Goal: Book appointment/travel/reservation

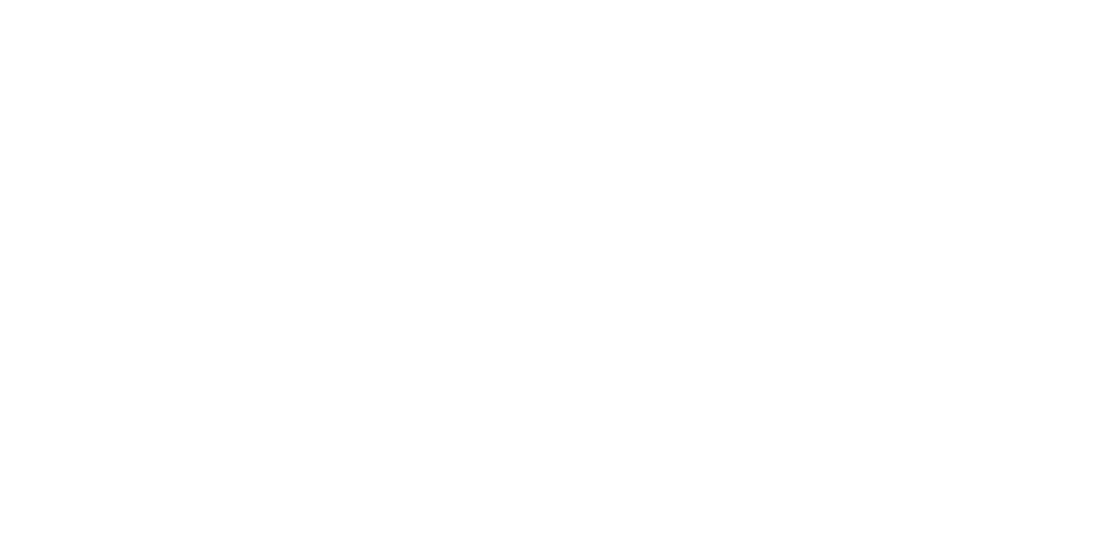
select select
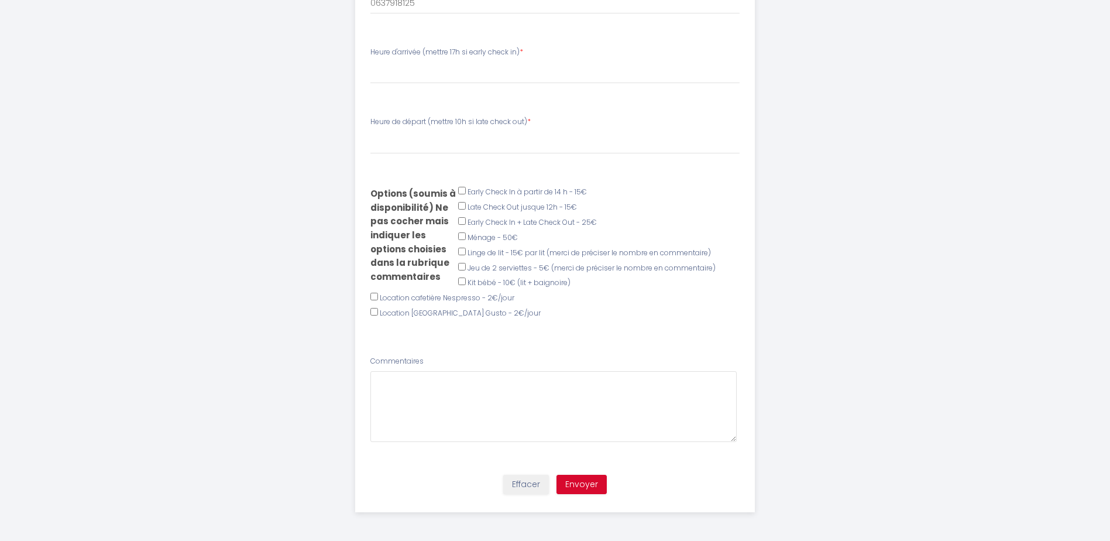
scroll to position [492, 0]
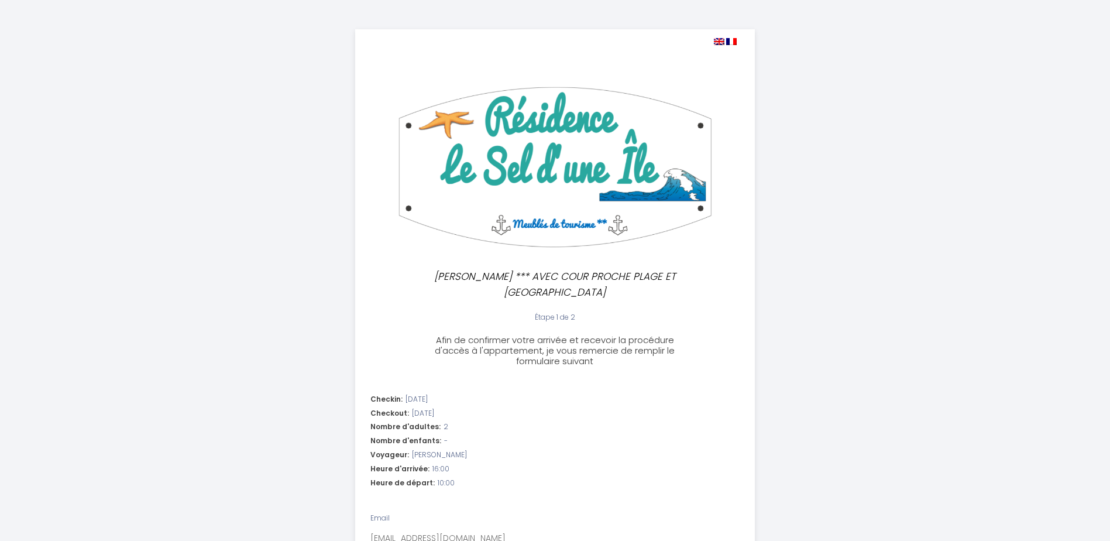
select select "10:00"
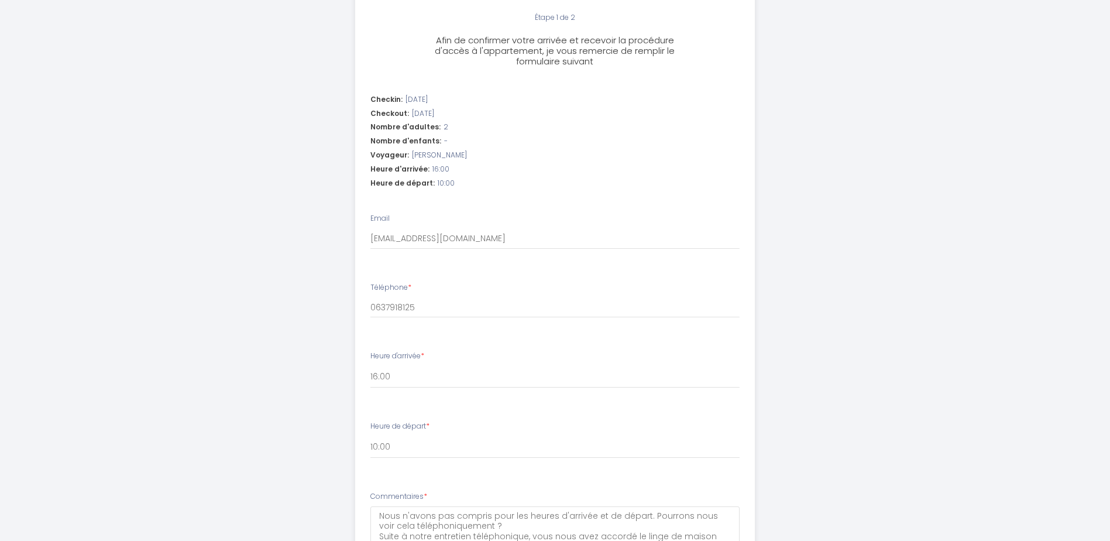
scroll to position [85, 0]
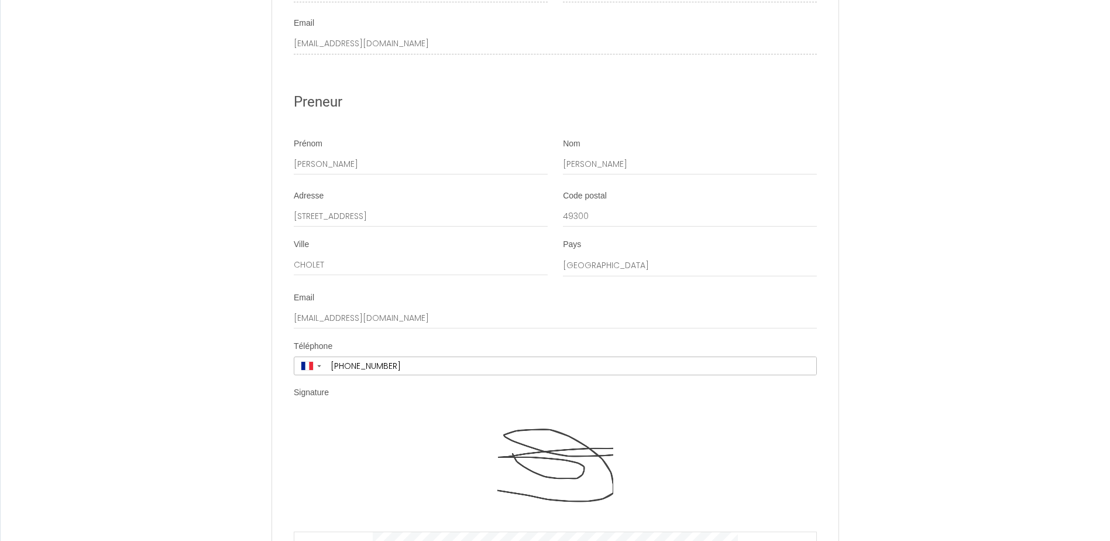
scroll to position [2201, 0]
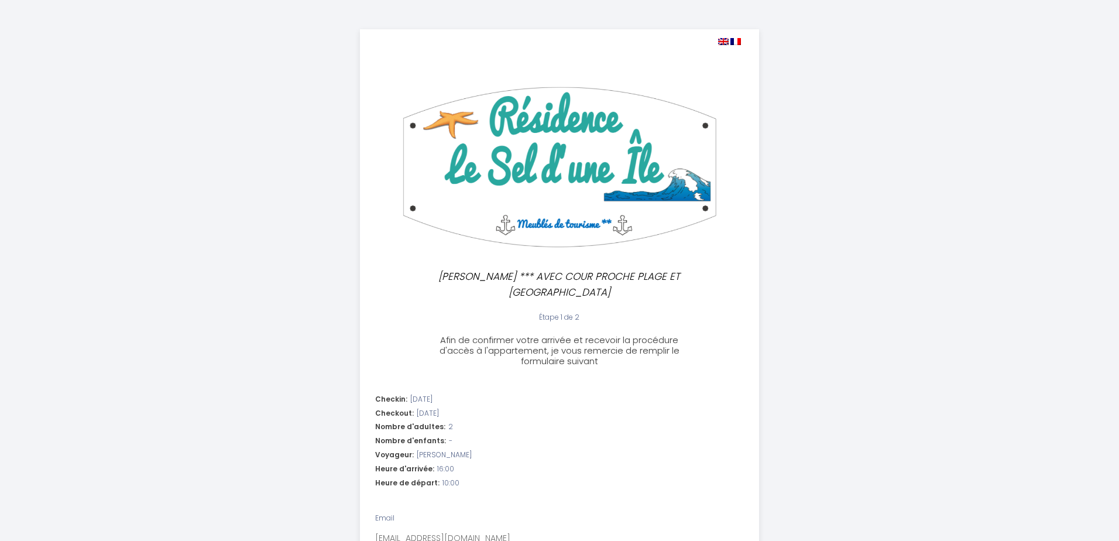
select select "10:00"
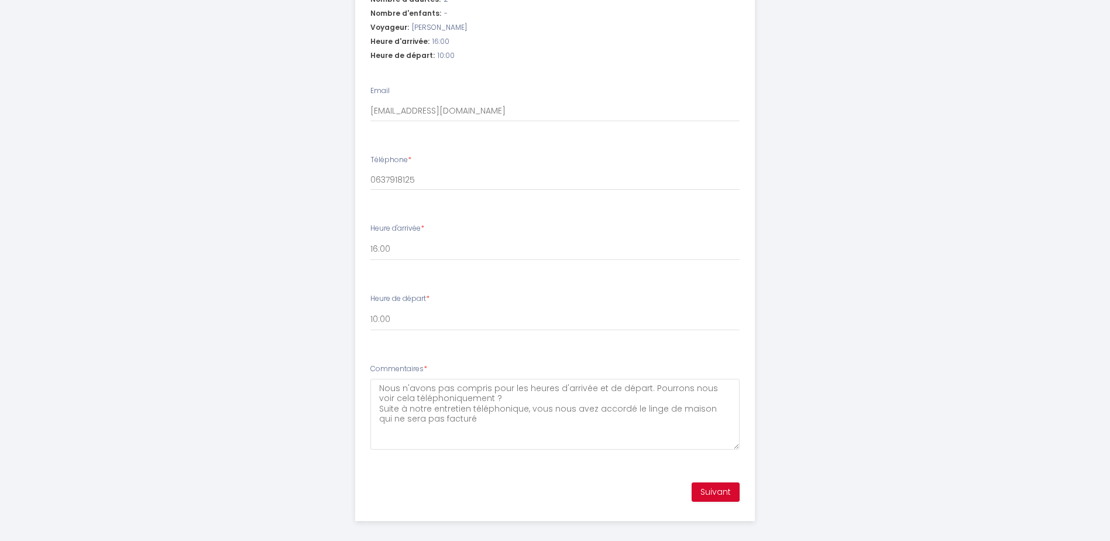
scroll to position [437, 0]
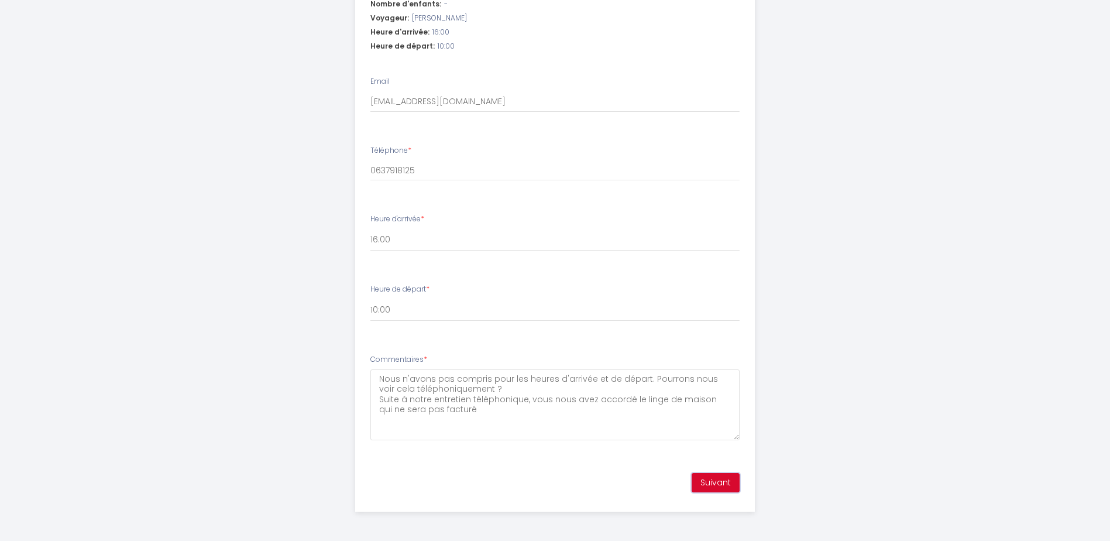
click at [716, 481] on button "Suivant" at bounding box center [716, 483] width 48 height 20
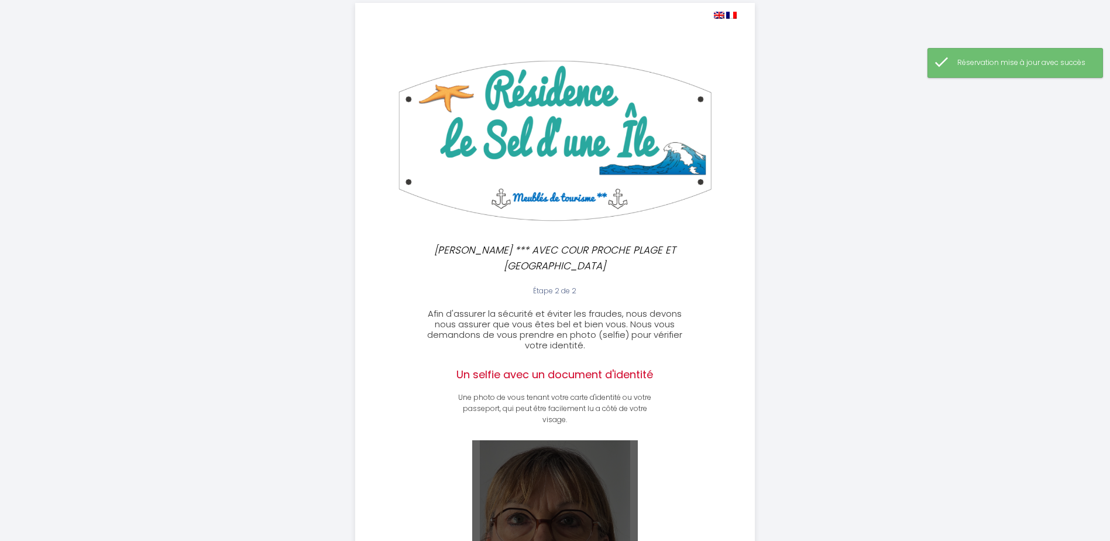
scroll to position [341, 0]
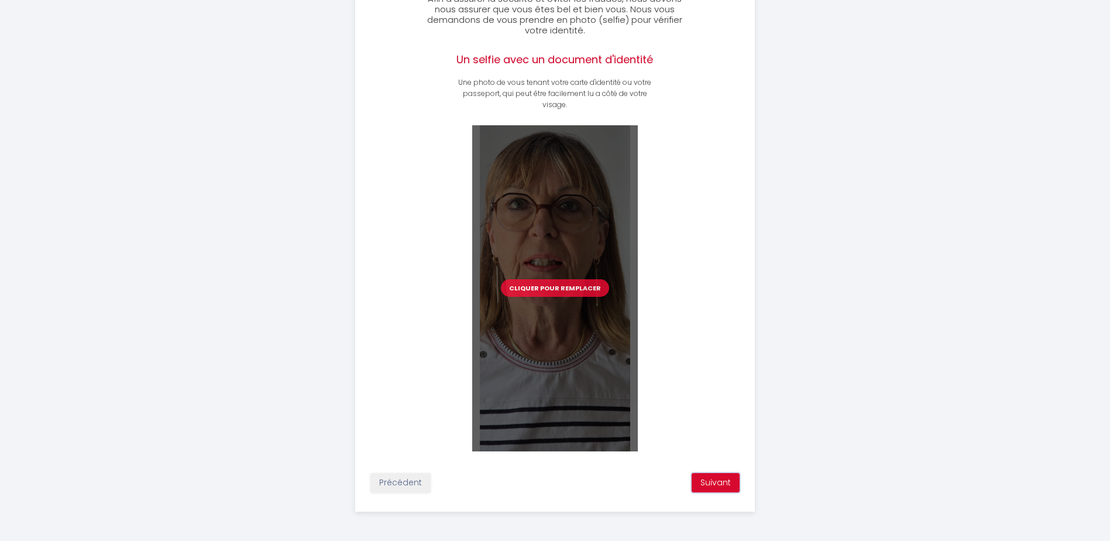
click at [716, 480] on button "Suivant" at bounding box center [716, 483] width 48 height 20
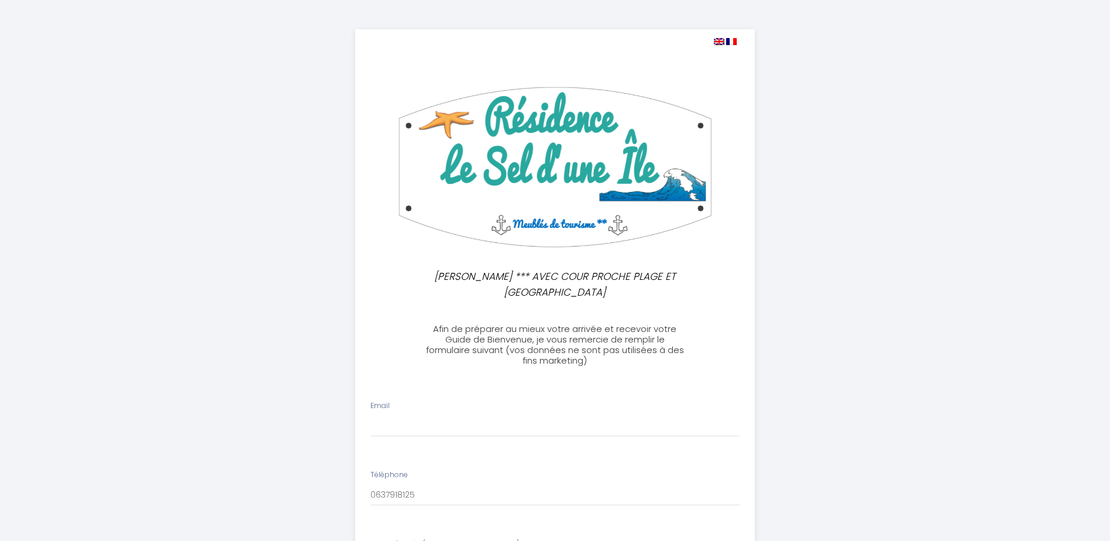
select select
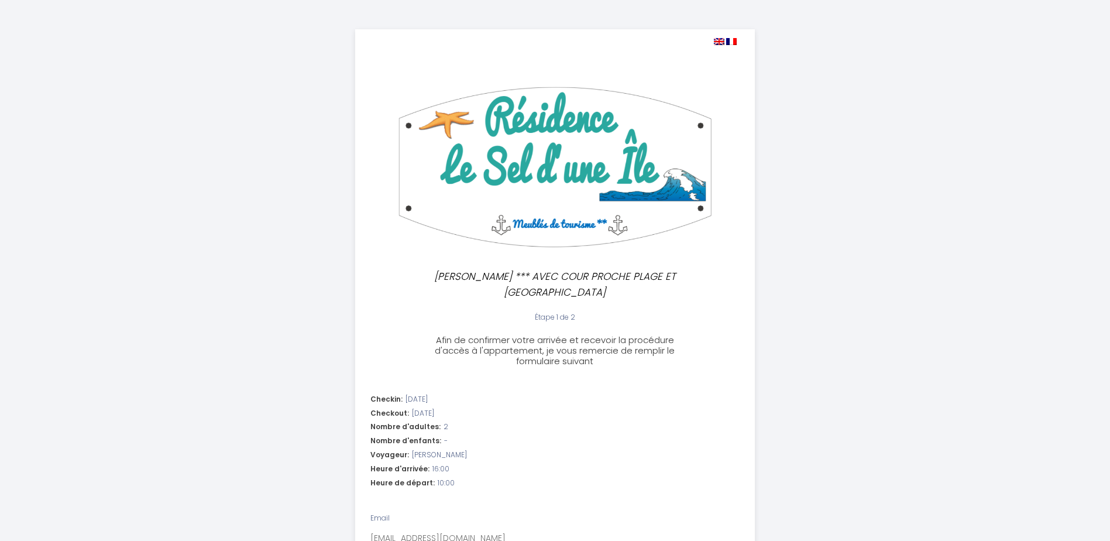
select select "10:00"
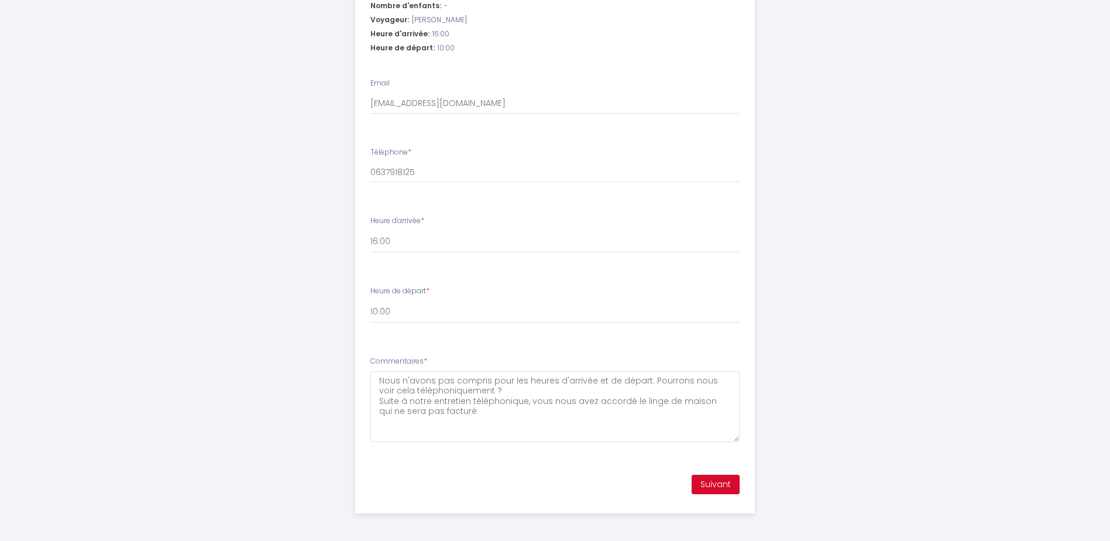
scroll to position [437, 0]
click at [712, 483] on button "Suivant" at bounding box center [716, 483] width 48 height 20
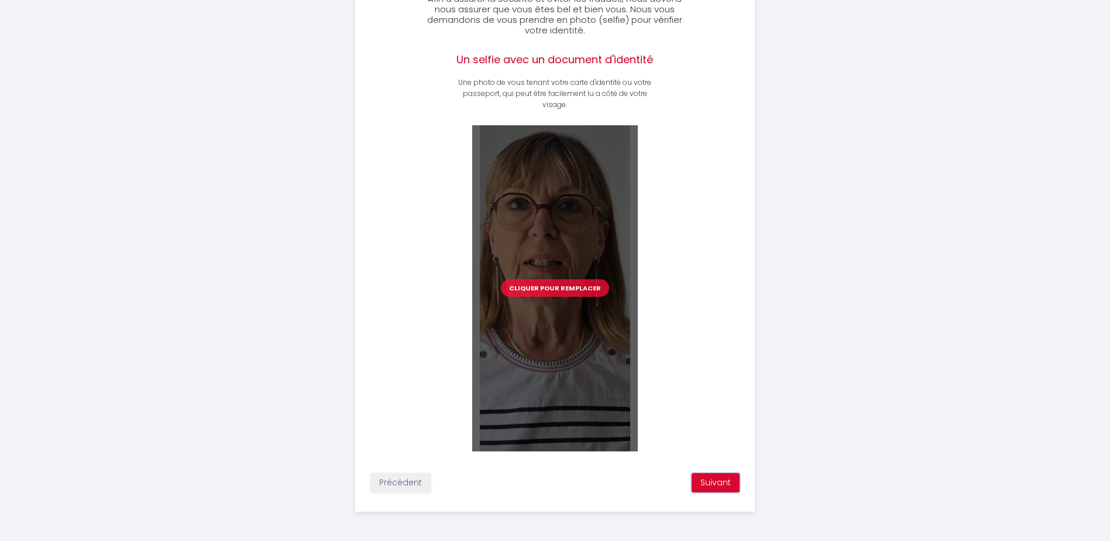
click at [712, 483] on button "Suivant" at bounding box center [716, 483] width 48 height 20
